Goal: Task Accomplishment & Management: Manage account settings

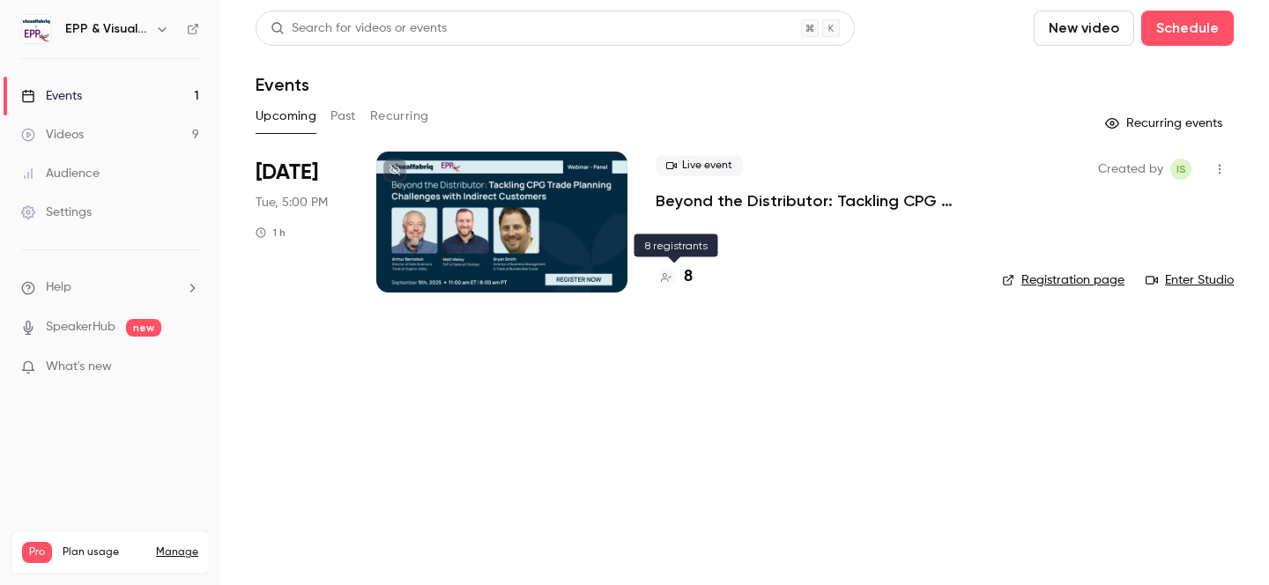
click at [678, 285] on div "8" at bounding box center [673, 277] width 37 height 24
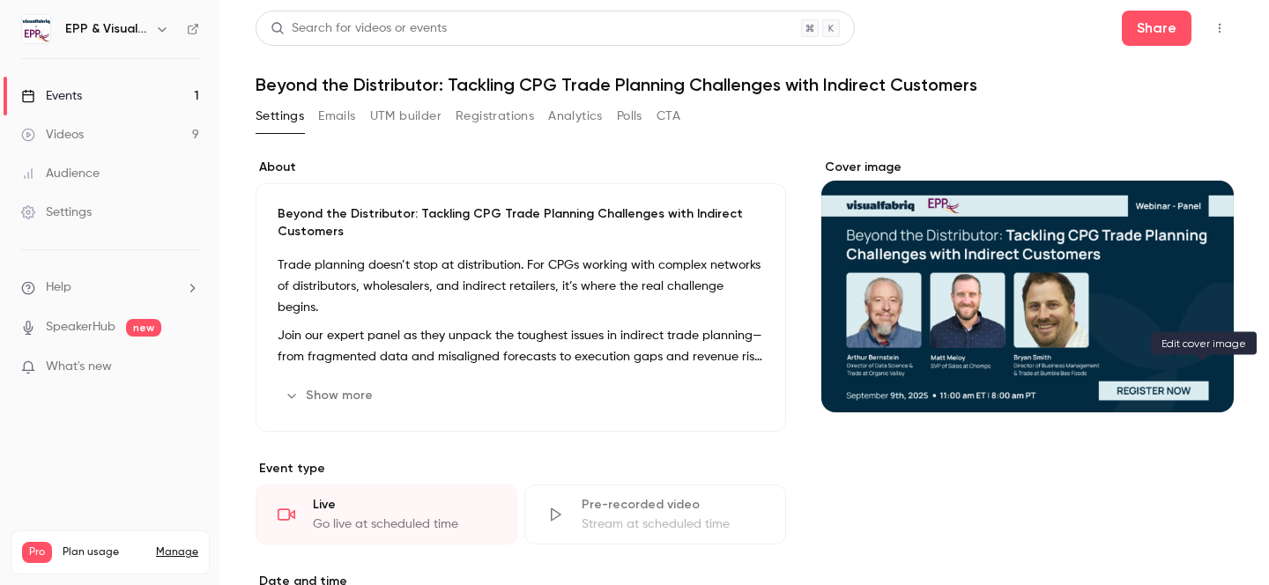
click at [1196, 369] on button "Cover image" at bounding box center [1201, 380] width 35 height 35
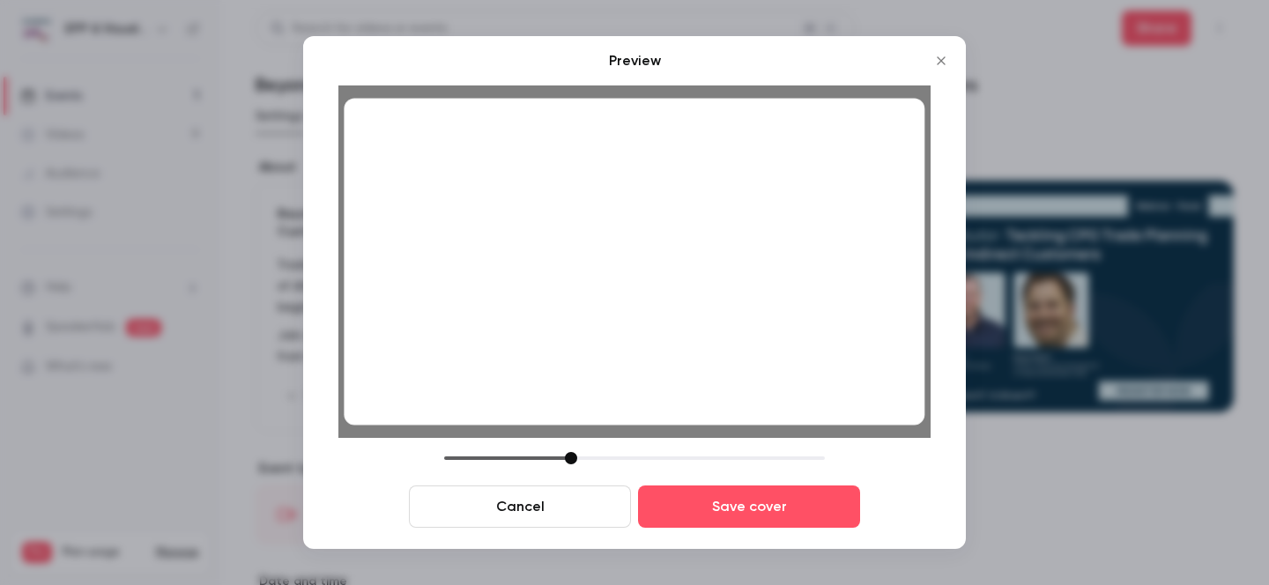
click at [571, 455] on div at bounding box center [634, 458] width 381 height 12
click at [571, 456] on div at bounding box center [571, 458] width 12 height 12
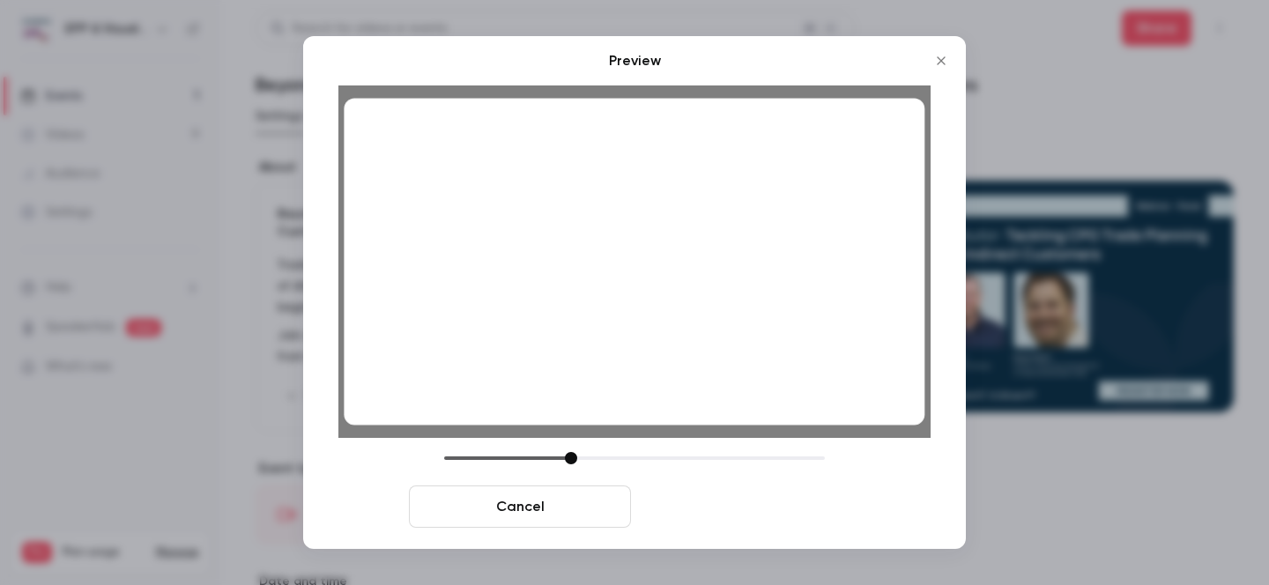
click at [781, 494] on button "Save cover" at bounding box center [749, 506] width 222 height 42
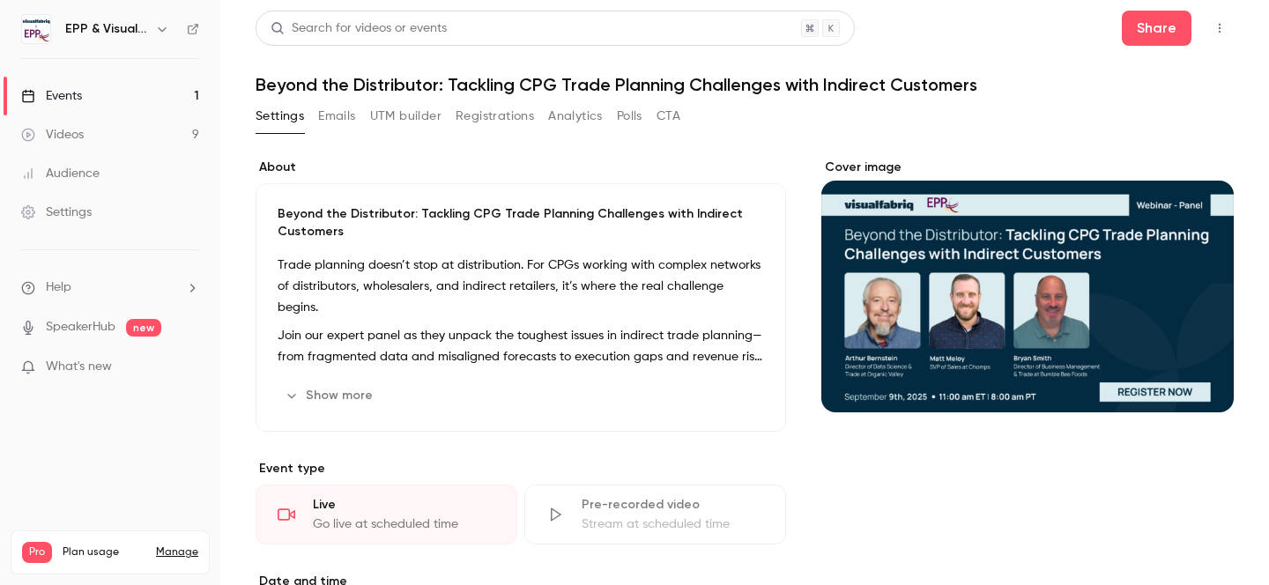
click at [131, 85] on link "Events 1" at bounding box center [110, 96] width 220 height 39
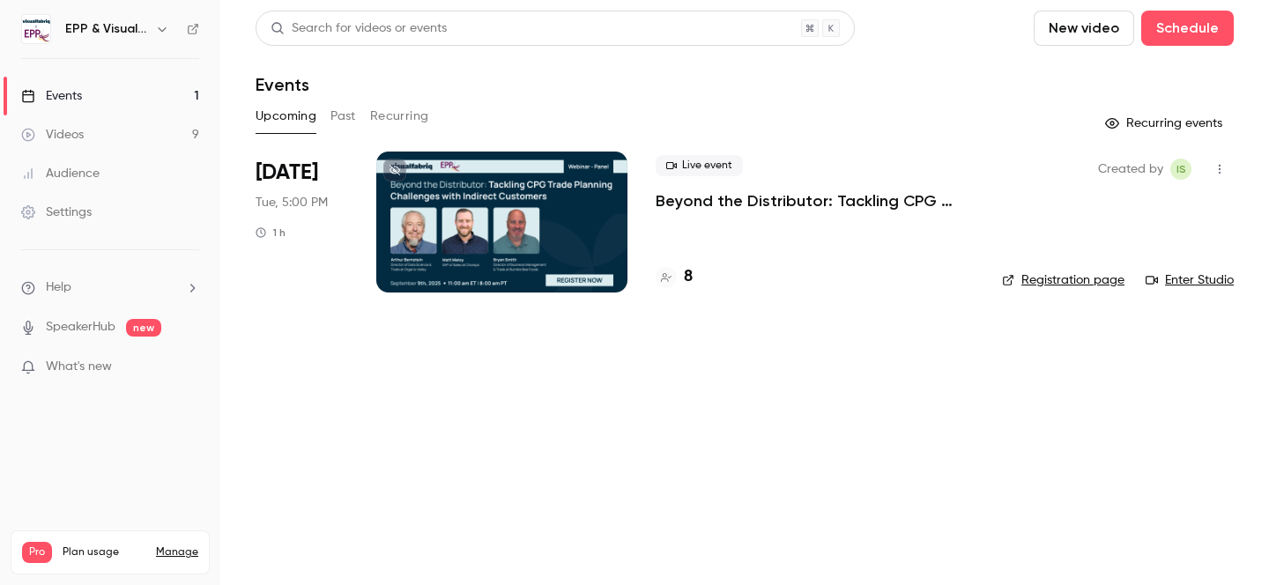
click at [572, 196] on div at bounding box center [501, 222] width 251 height 141
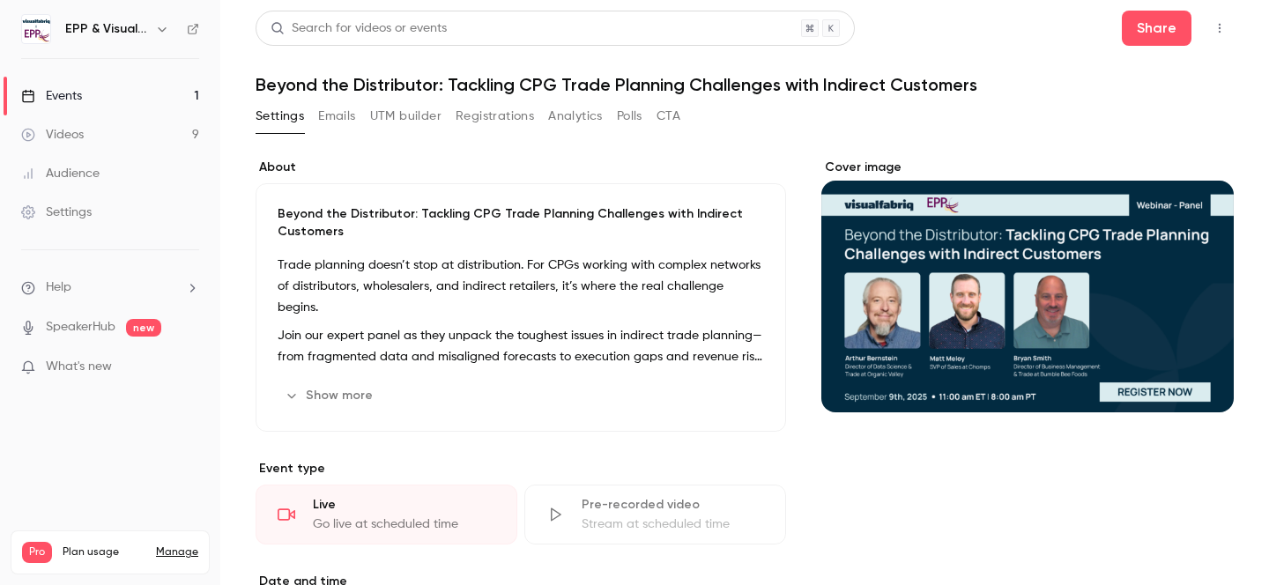
scroll to position [555, 0]
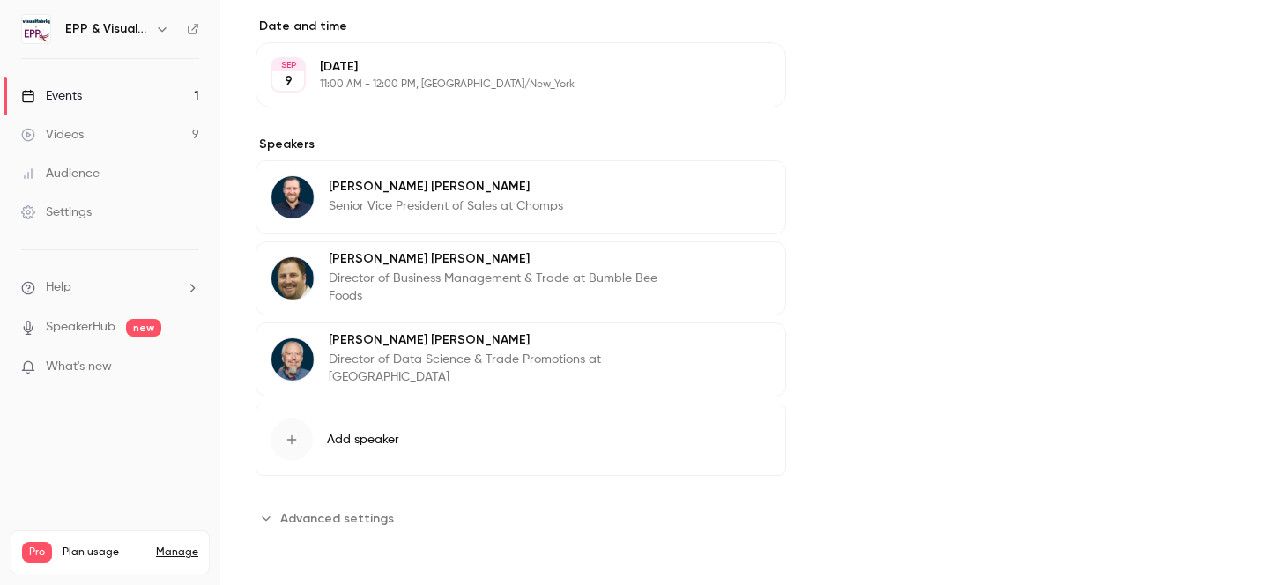
click at [747, 270] on button "Edit" at bounding box center [738, 270] width 64 height 28
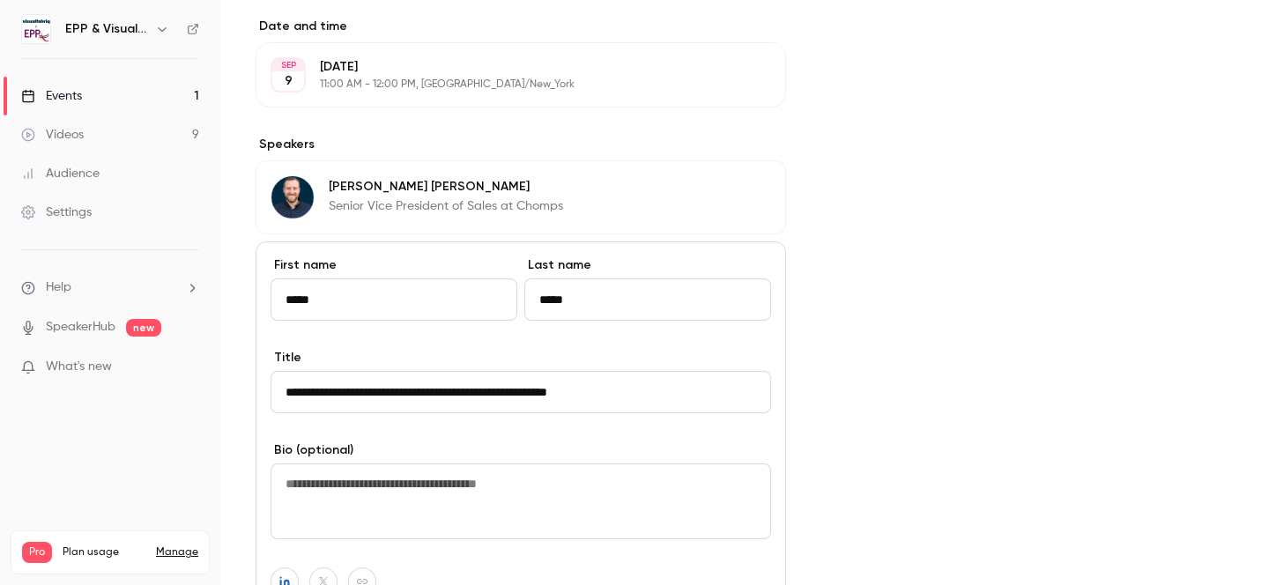
scroll to position [803, 0]
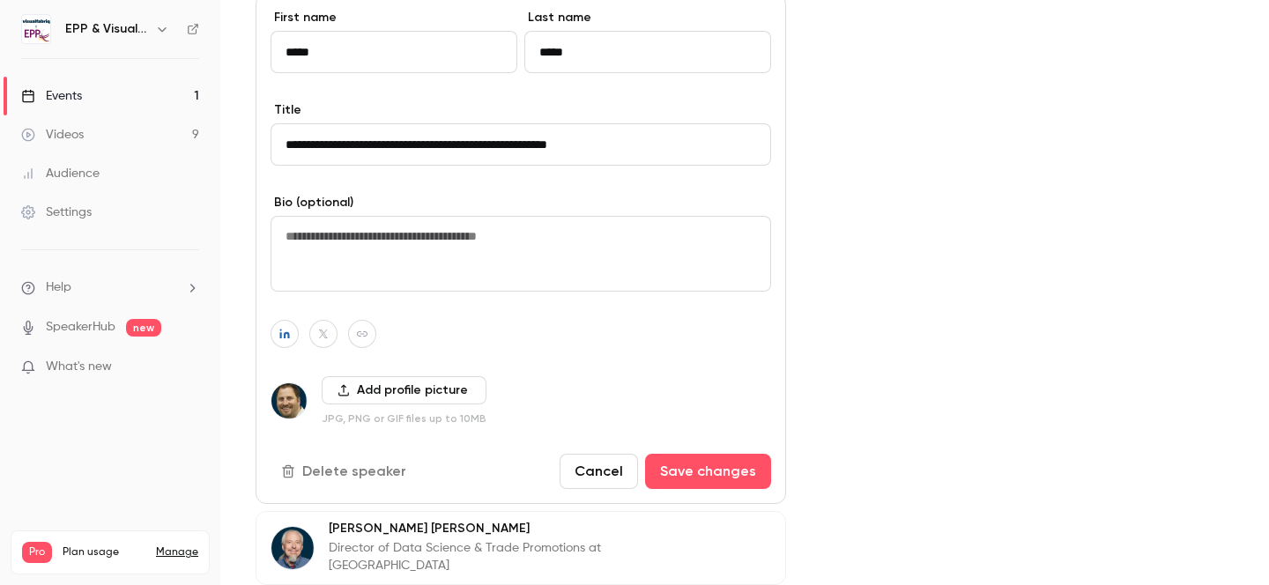
click at [385, 387] on button "Add profile picture" at bounding box center [404, 390] width 165 height 28
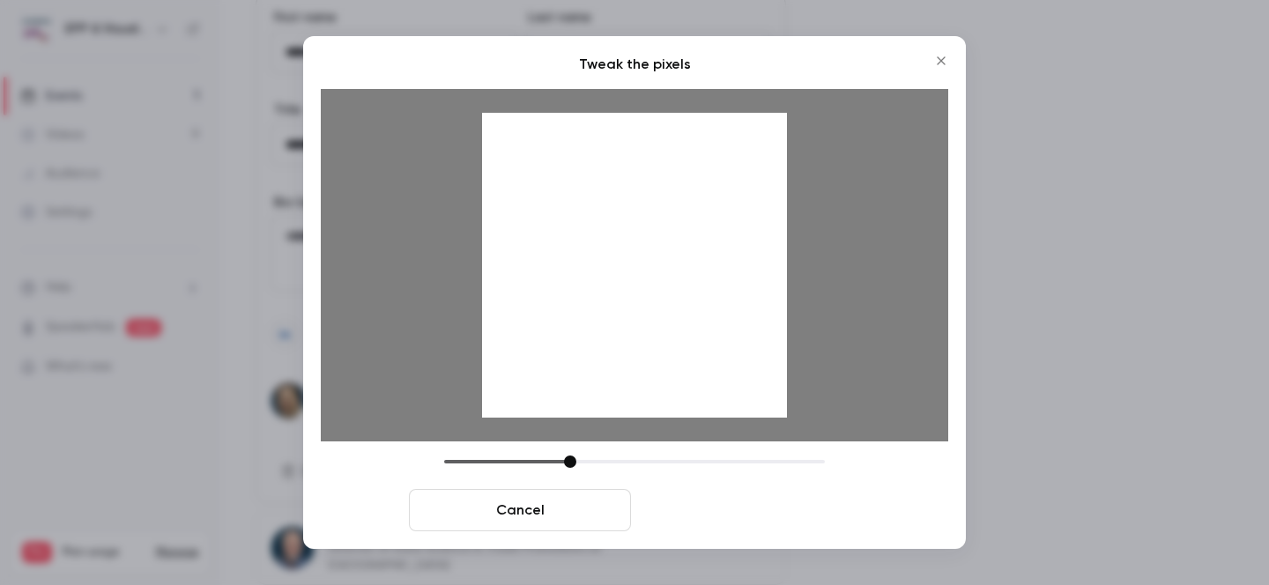
click at [717, 505] on button "Crop and save" at bounding box center [749, 510] width 222 height 42
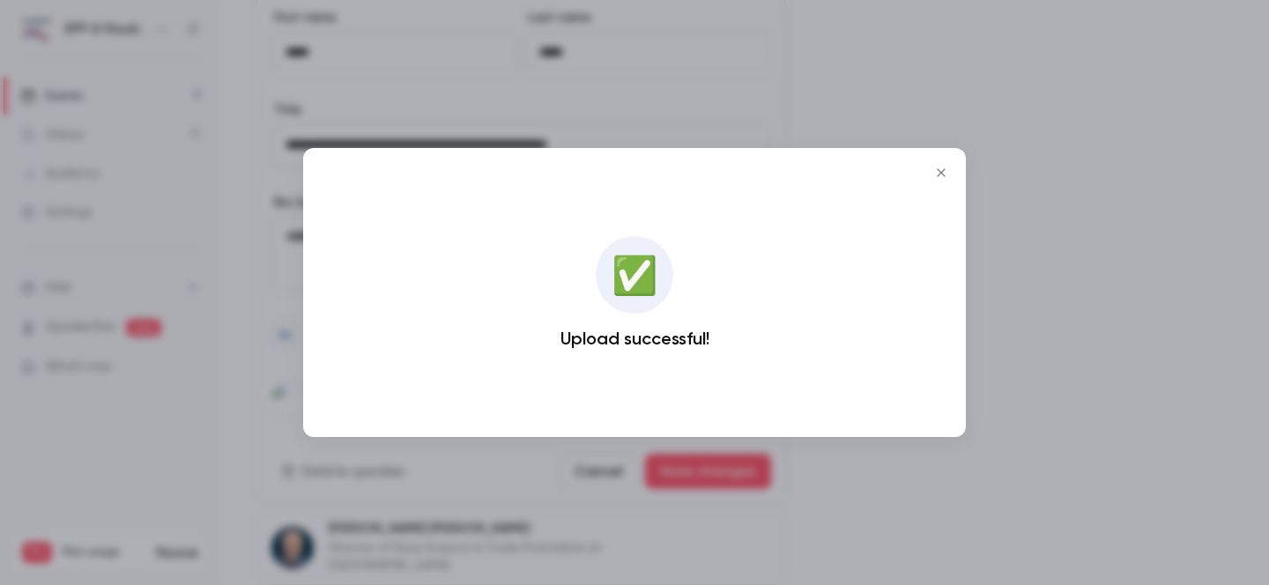
click at [943, 172] on icon "Close" at bounding box center [940, 173] width 21 height 14
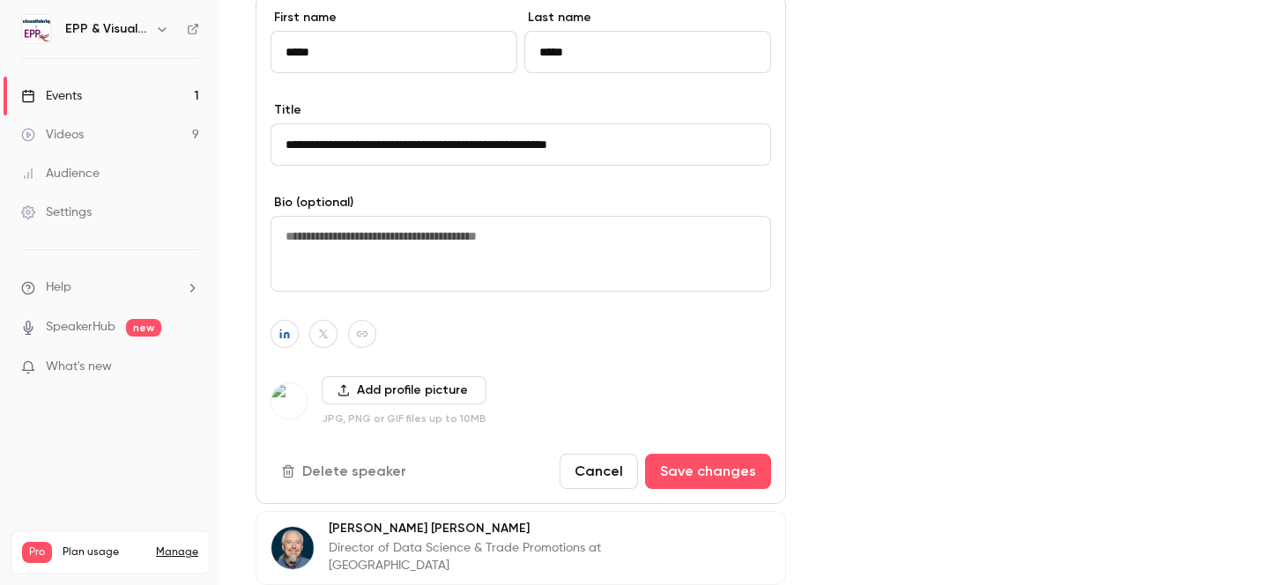
scroll to position [991, 0]
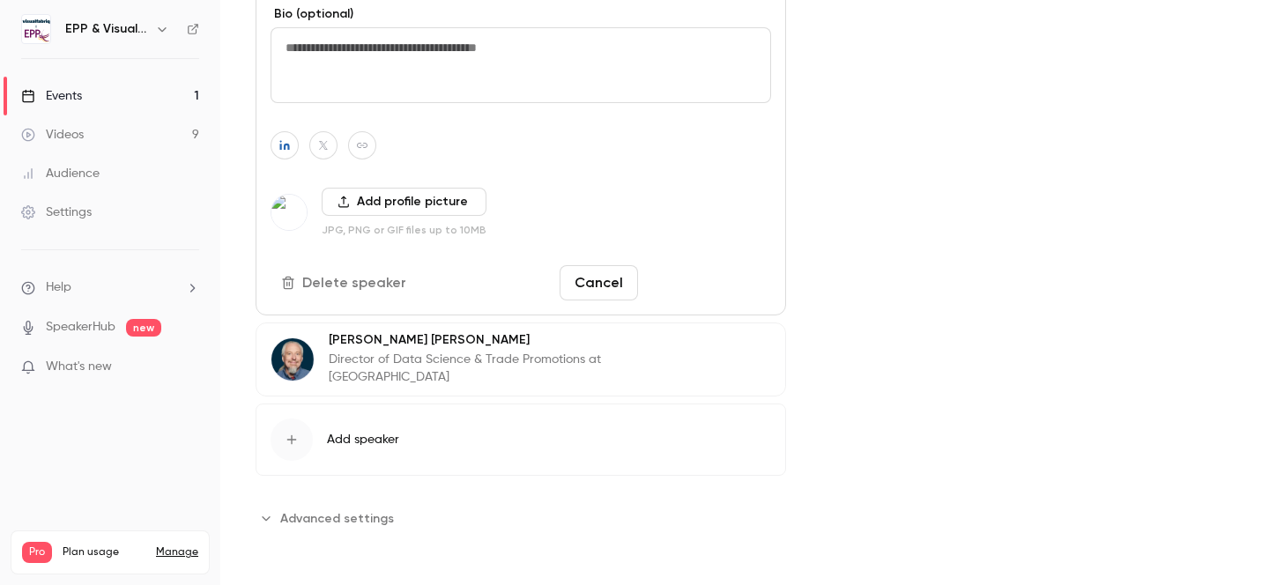
click at [740, 281] on button "Save changes" at bounding box center [708, 282] width 126 height 35
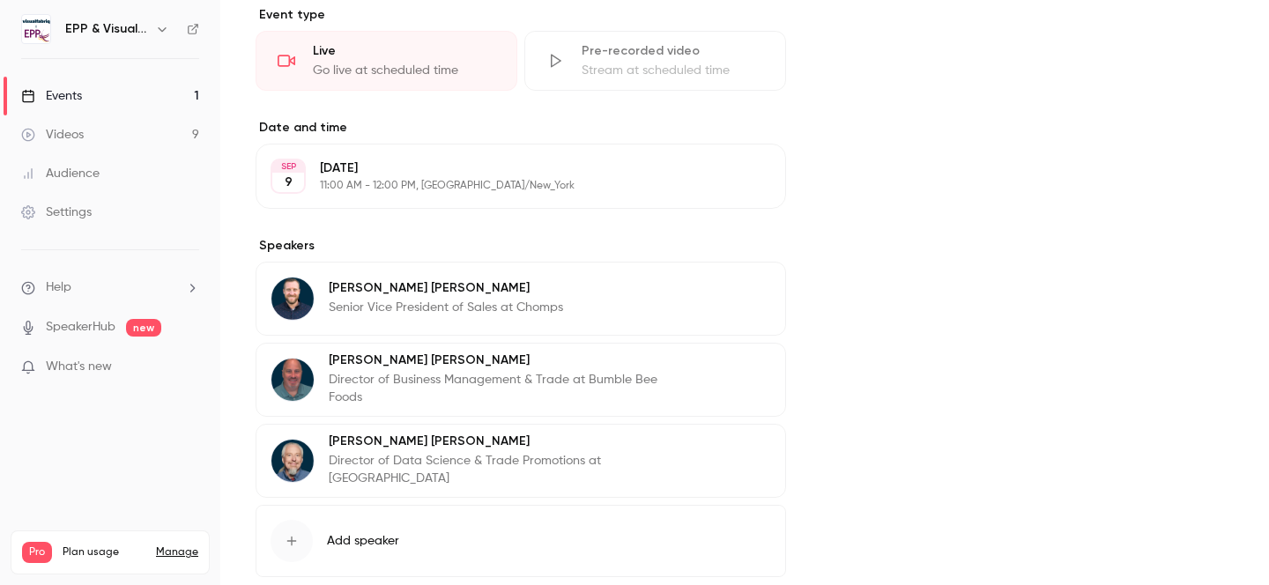
scroll to position [555, 0]
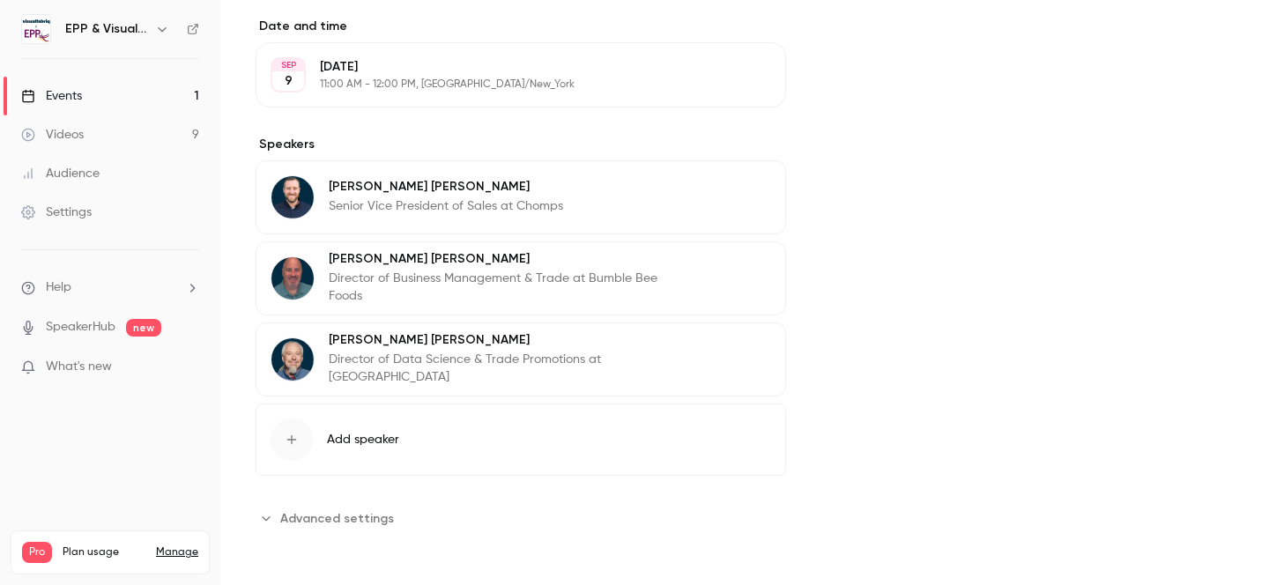
click at [1052, 182] on div "Cover image" at bounding box center [1027, 68] width 412 height 928
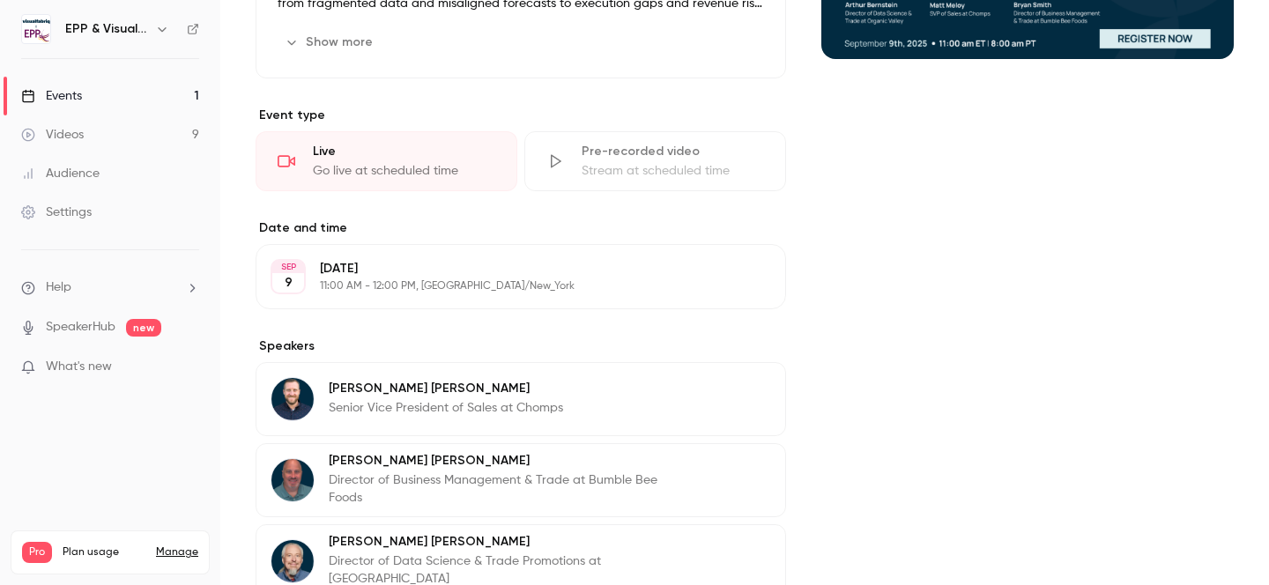
scroll to position [0, 0]
